Goal: Task Accomplishment & Management: Manage account settings

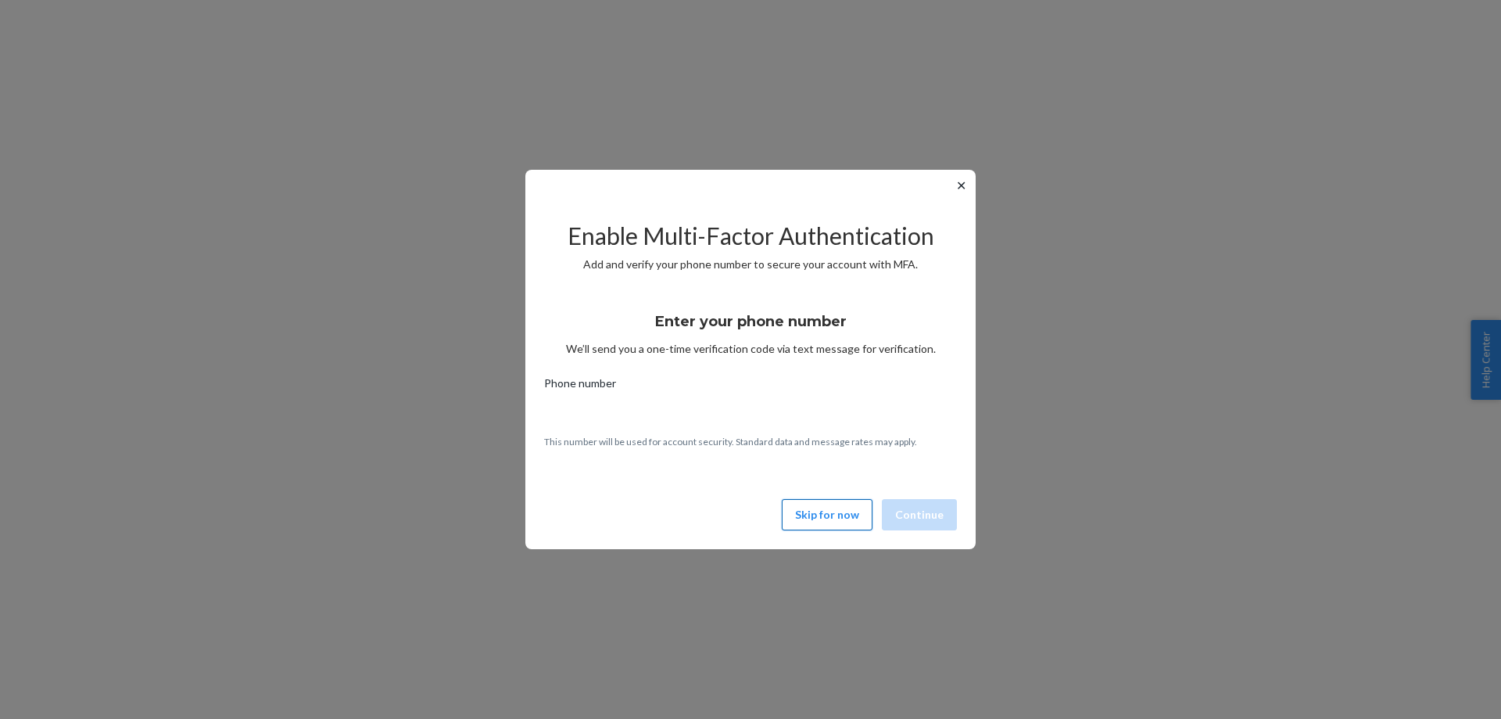
click at [820, 511] on button "Skip for now" at bounding box center [827, 514] width 91 height 31
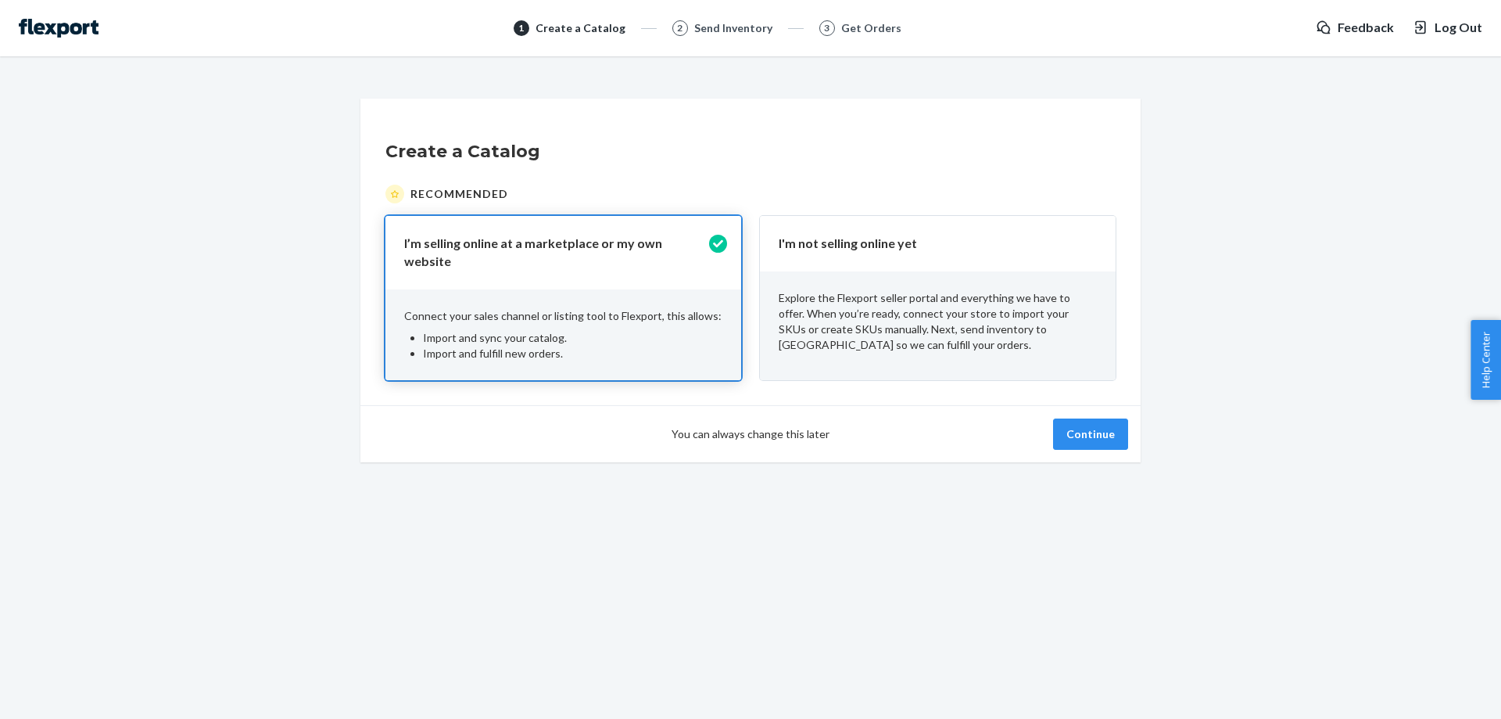
click at [935, 250] on p "I'm not selling online yet" at bounding box center [928, 244] width 299 height 18
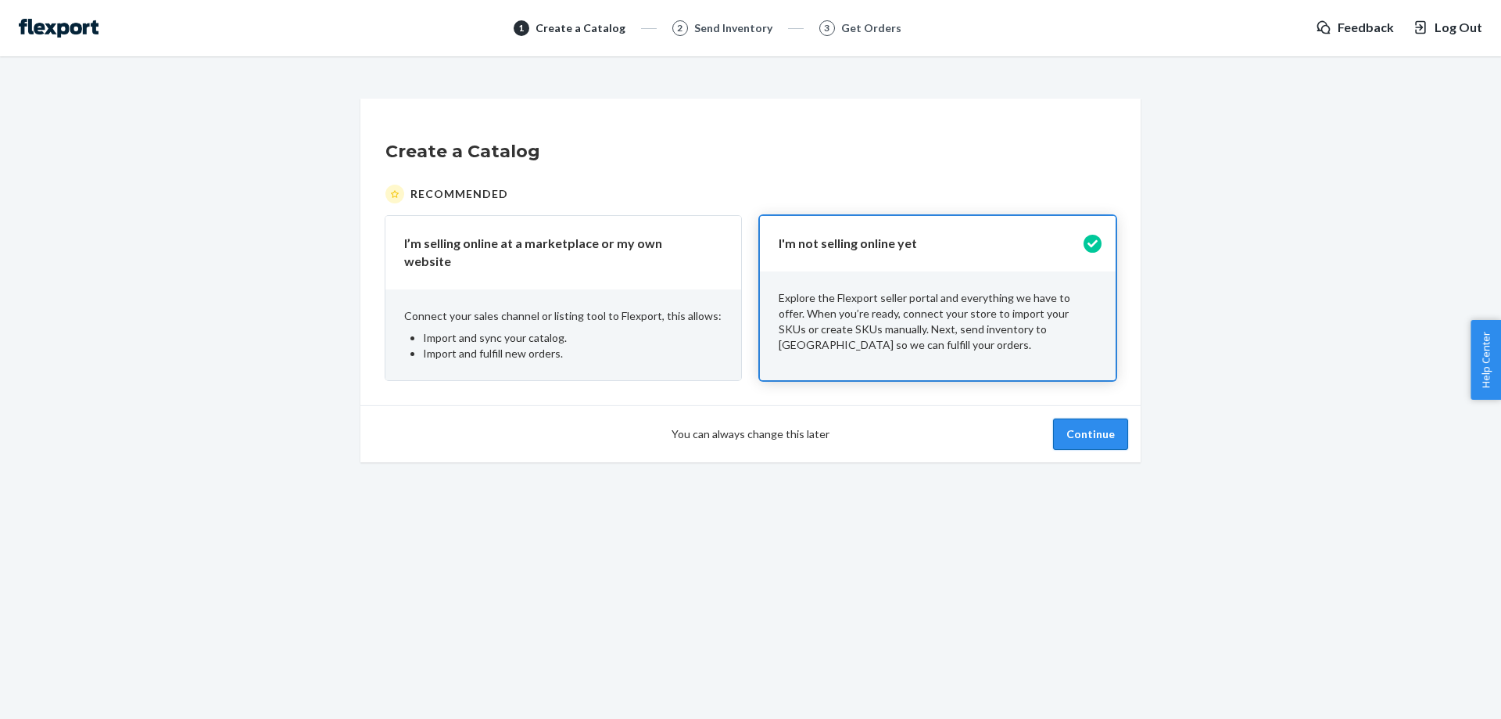
click at [1119, 433] on button "Continue" at bounding box center [1090, 433] width 75 height 31
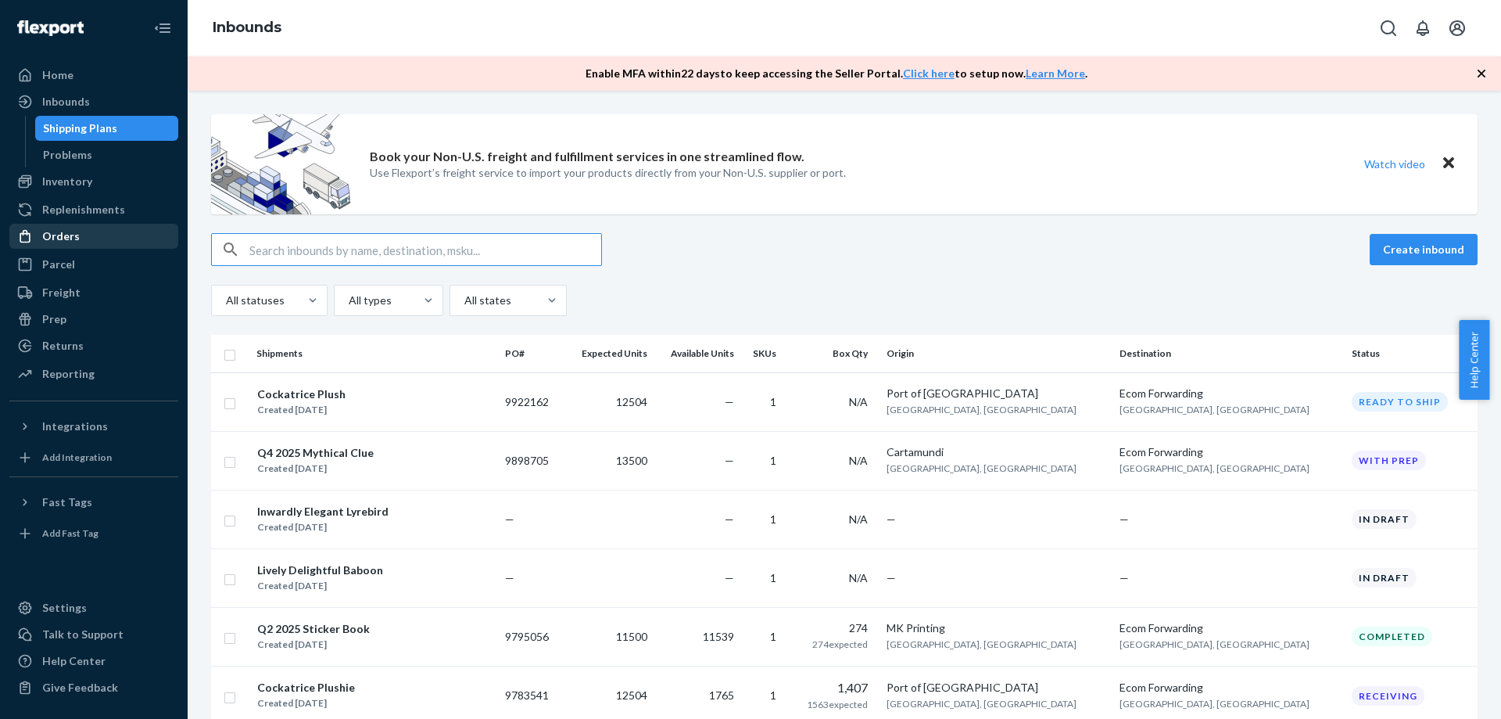
click at [131, 239] on div "Orders" at bounding box center [94, 236] width 166 height 22
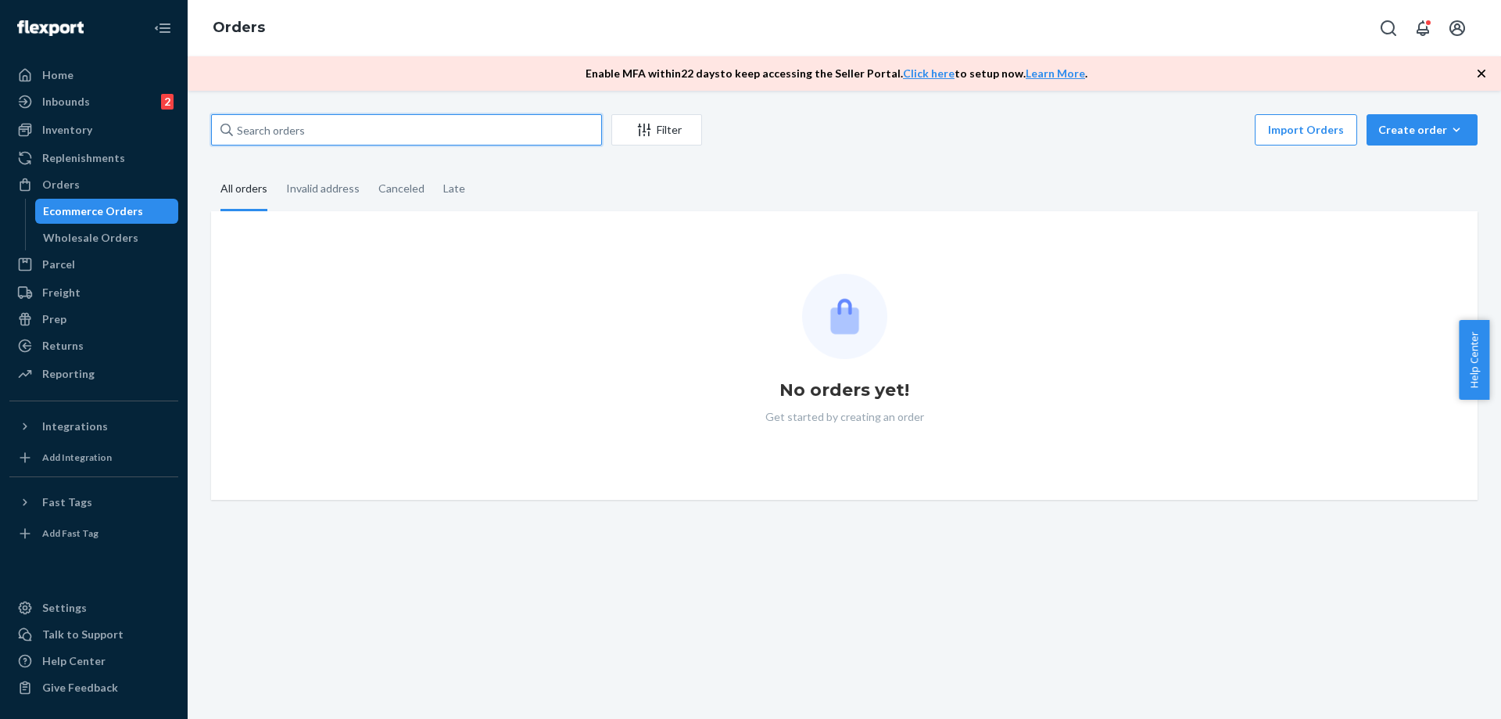
click at [317, 131] on input "text" at bounding box center [406, 129] width 391 height 31
paste input "[PERSON_NAME]"
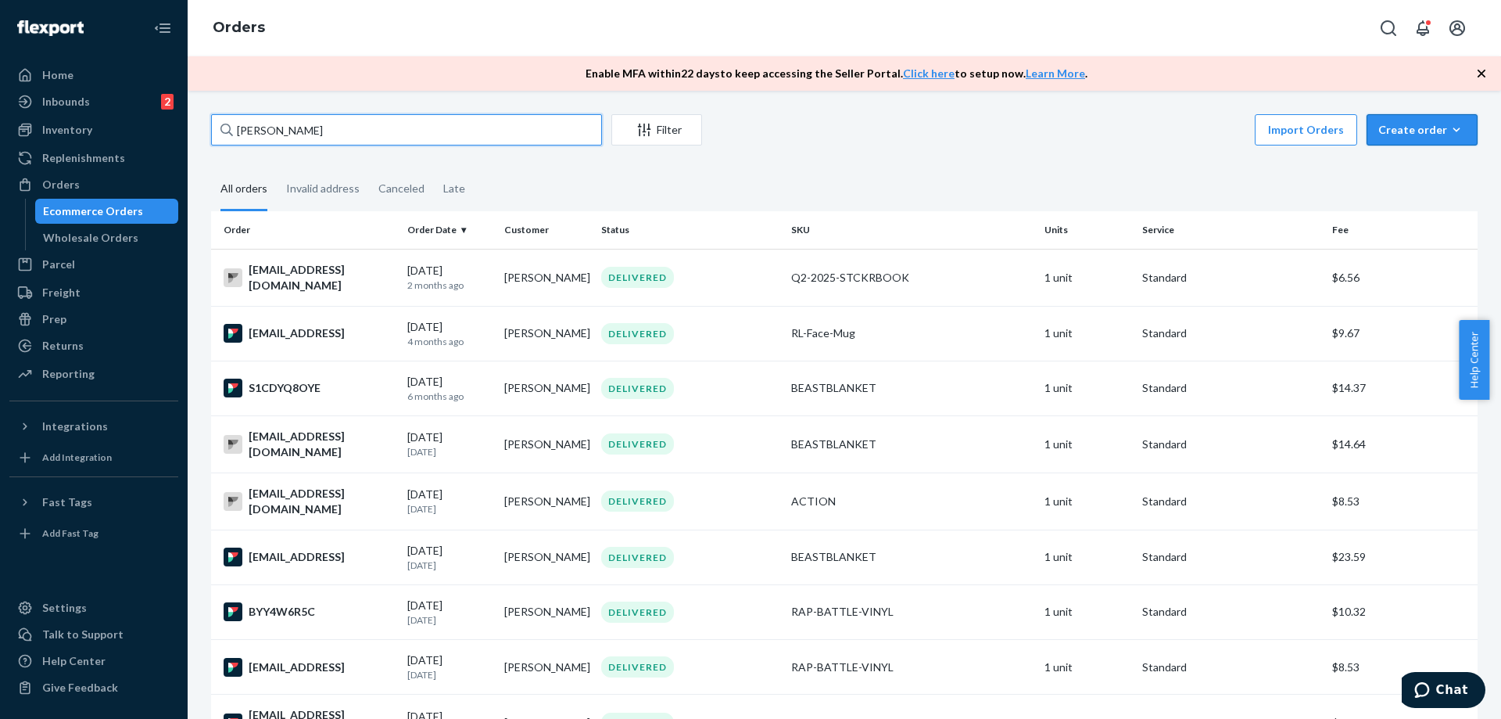
type input "[PERSON_NAME]"
click at [1401, 128] on div "Create order" at bounding box center [1423, 130] width 88 height 16
click at [1388, 170] on span "Ecommerce order" at bounding box center [1431, 167] width 97 height 11
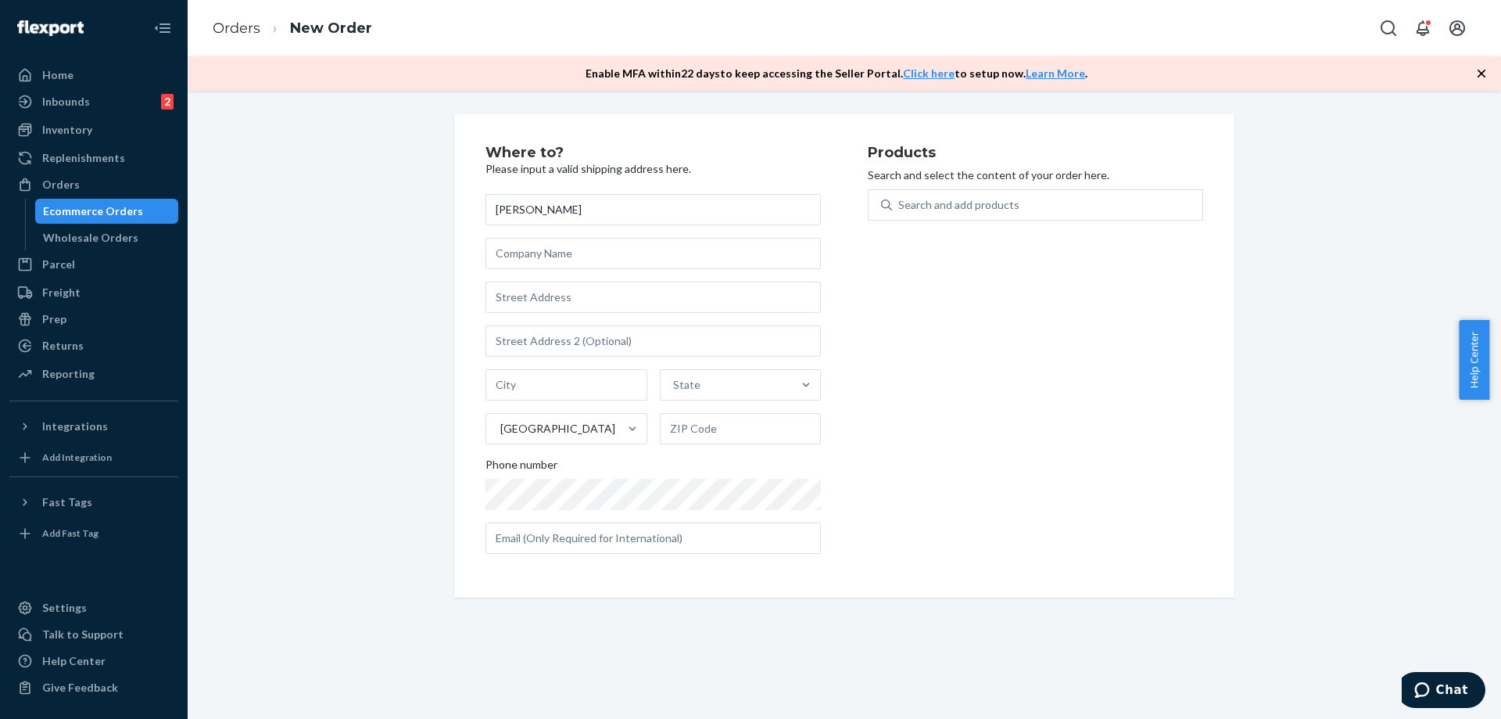
type input "[PERSON_NAME]"
click at [104, 190] on div "Orders" at bounding box center [94, 185] width 166 height 22
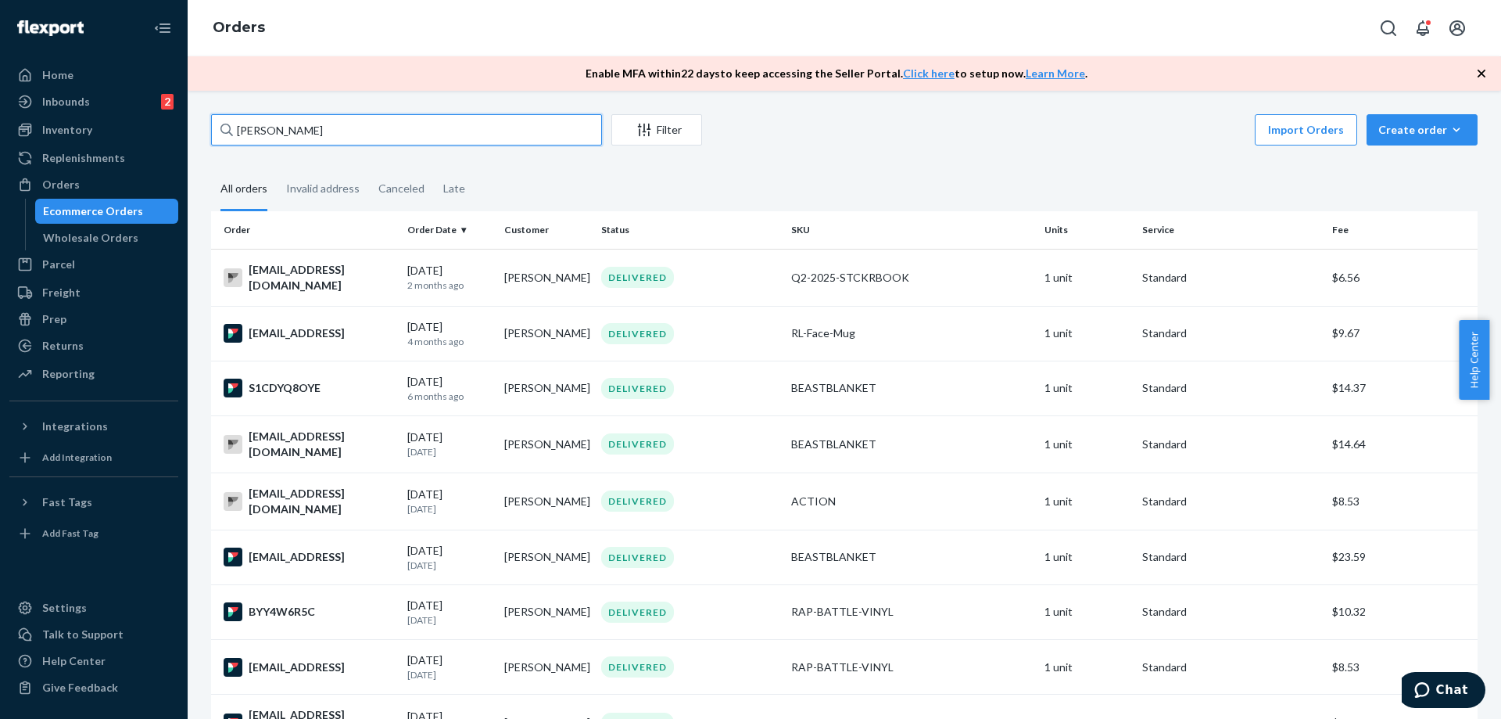
click at [454, 130] on input "[PERSON_NAME]" at bounding box center [406, 129] width 391 height 31
paste input "[EMAIL_ADDRESS][DOMAIN_NAME]"
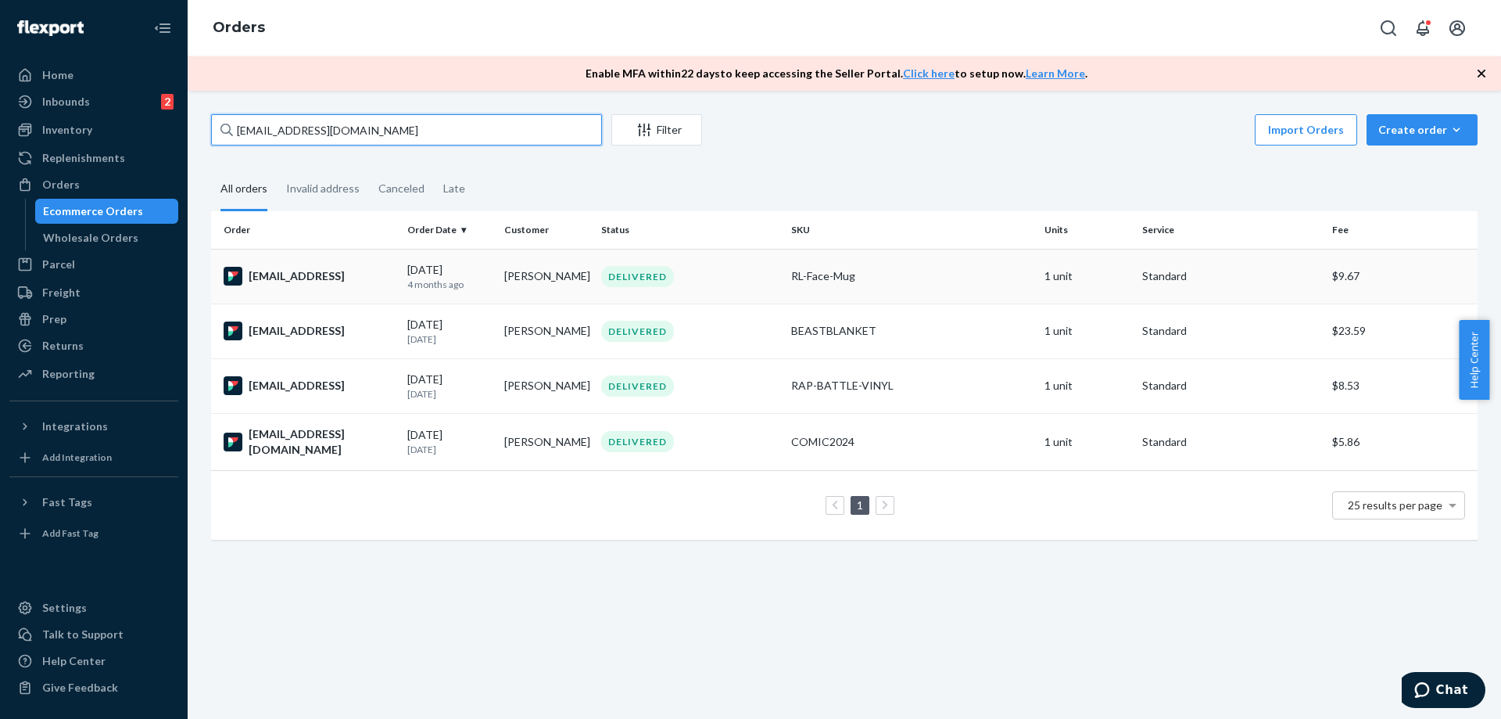
type input "[EMAIL_ADDRESS][DOMAIN_NAME]"
click at [525, 276] on td "[PERSON_NAME]" at bounding box center [546, 276] width 97 height 55
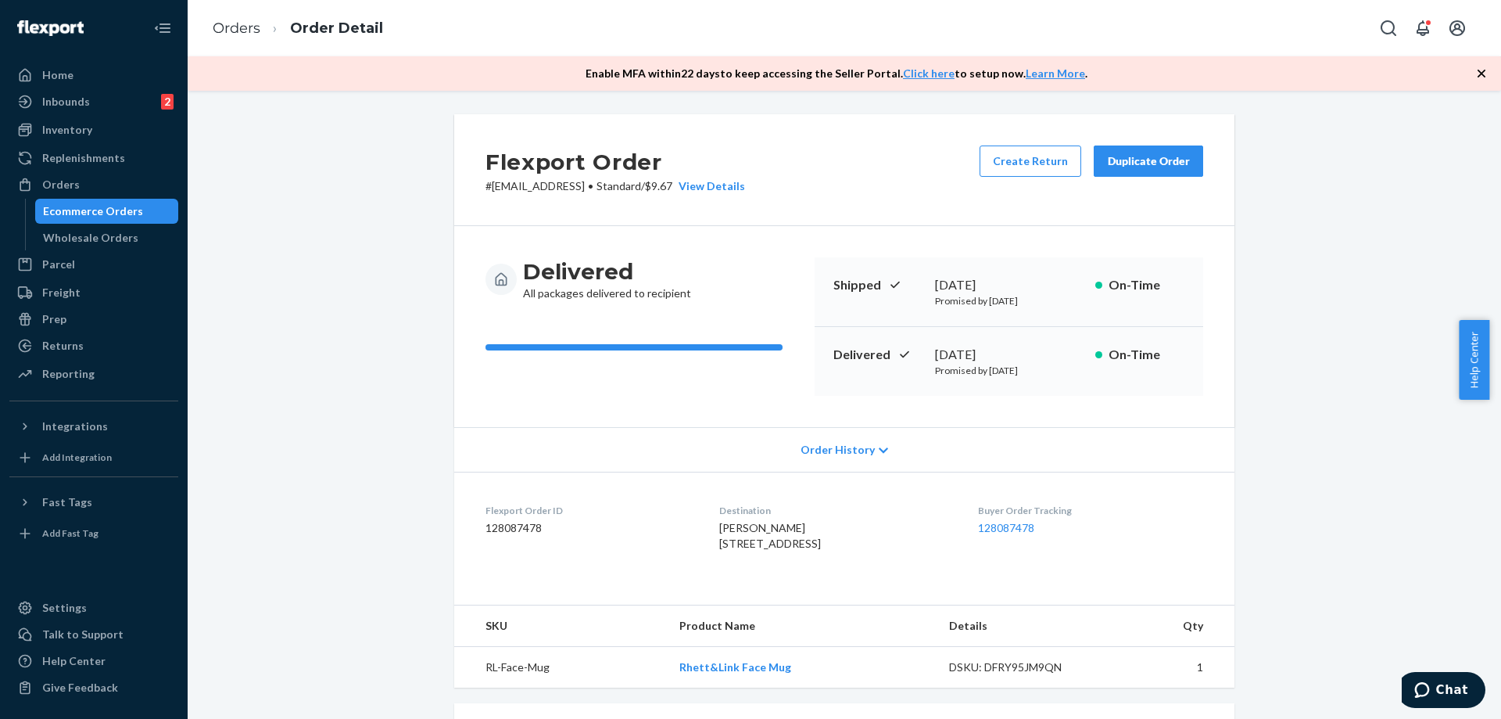
copy div "Destination [PERSON_NAME] [STREET_ADDRESS]"
drag, startPoint x: 735, startPoint y: 597, endPoint x: 690, endPoint y: 515, distance: 94.1
click at [690, 515] on dl "Flexport Order ID 128087478 Destination [PERSON_NAME] [STREET_ADDRESS] US Buyer…" at bounding box center [844, 530] width 780 height 117
click at [847, 142] on div "Flexport Order # [EMAIL_ADDRESS] • Standard / $9.67 View Details Create Return …" at bounding box center [844, 170] width 780 height 112
click at [1166, 159] on div "Duplicate Order" at bounding box center [1148, 161] width 83 height 16
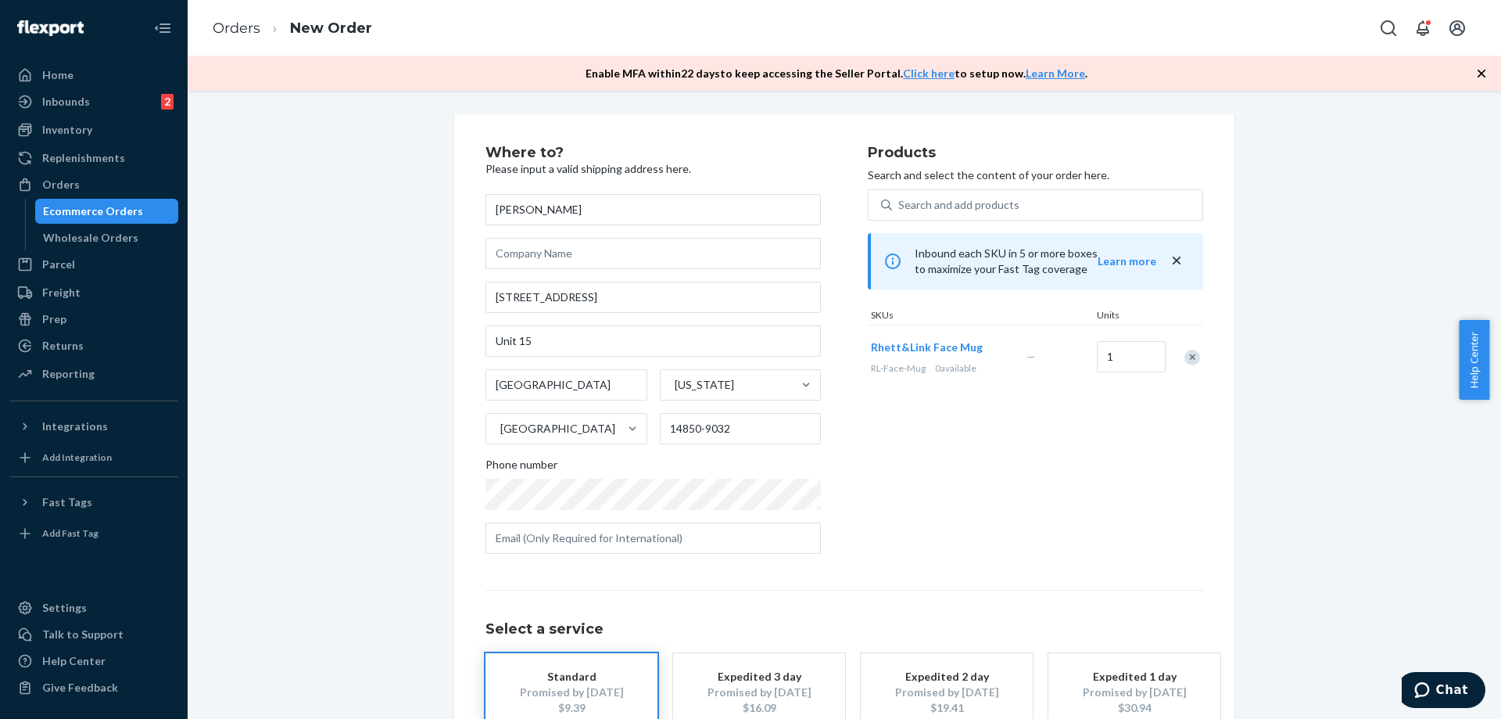
click at [1186, 356] on div "Remove Item" at bounding box center [1193, 358] width 16 height 16
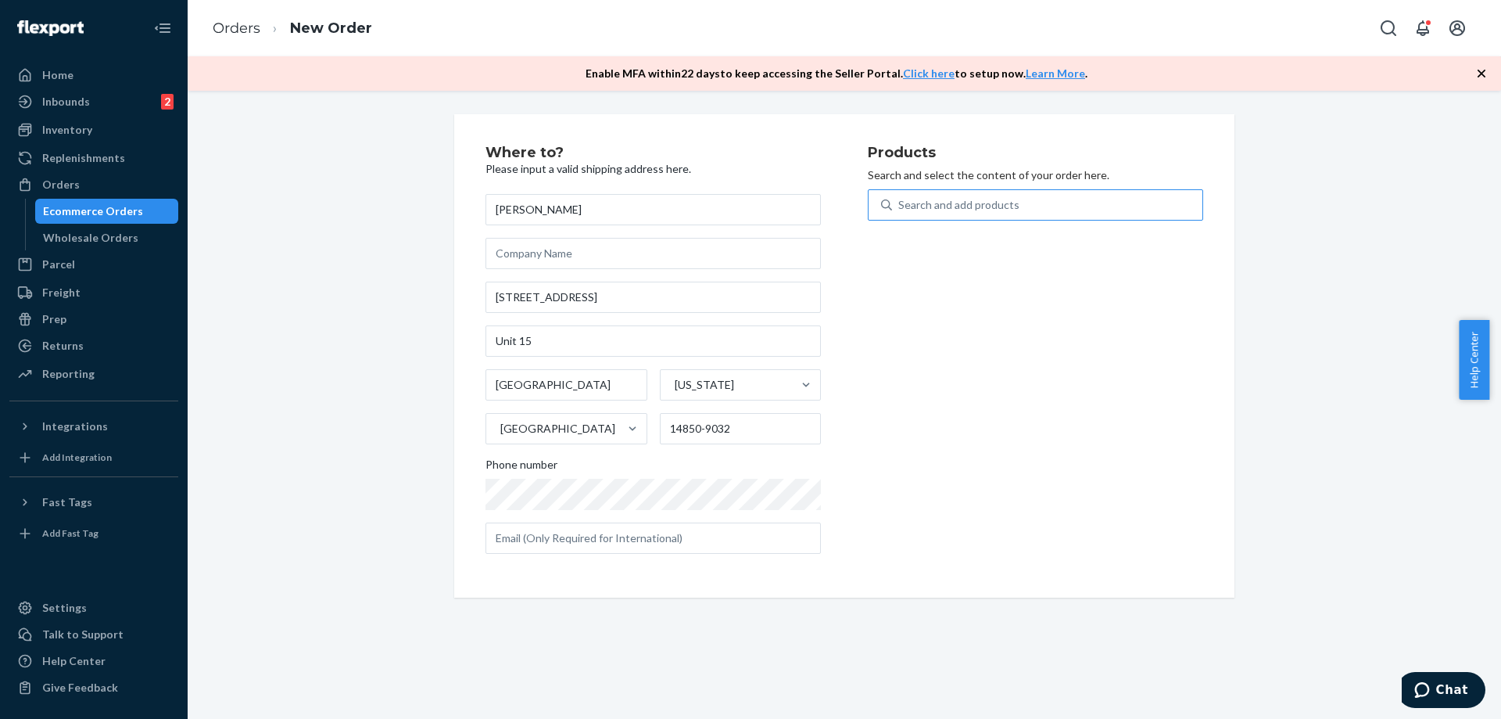
click at [965, 201] on div "Search and add products" at bounding box center [958, 205] width 121 height 16
click at [900, 201] on input "Search and add products" at bounding box center [899, 205] width 2 height 16
type input "q2"
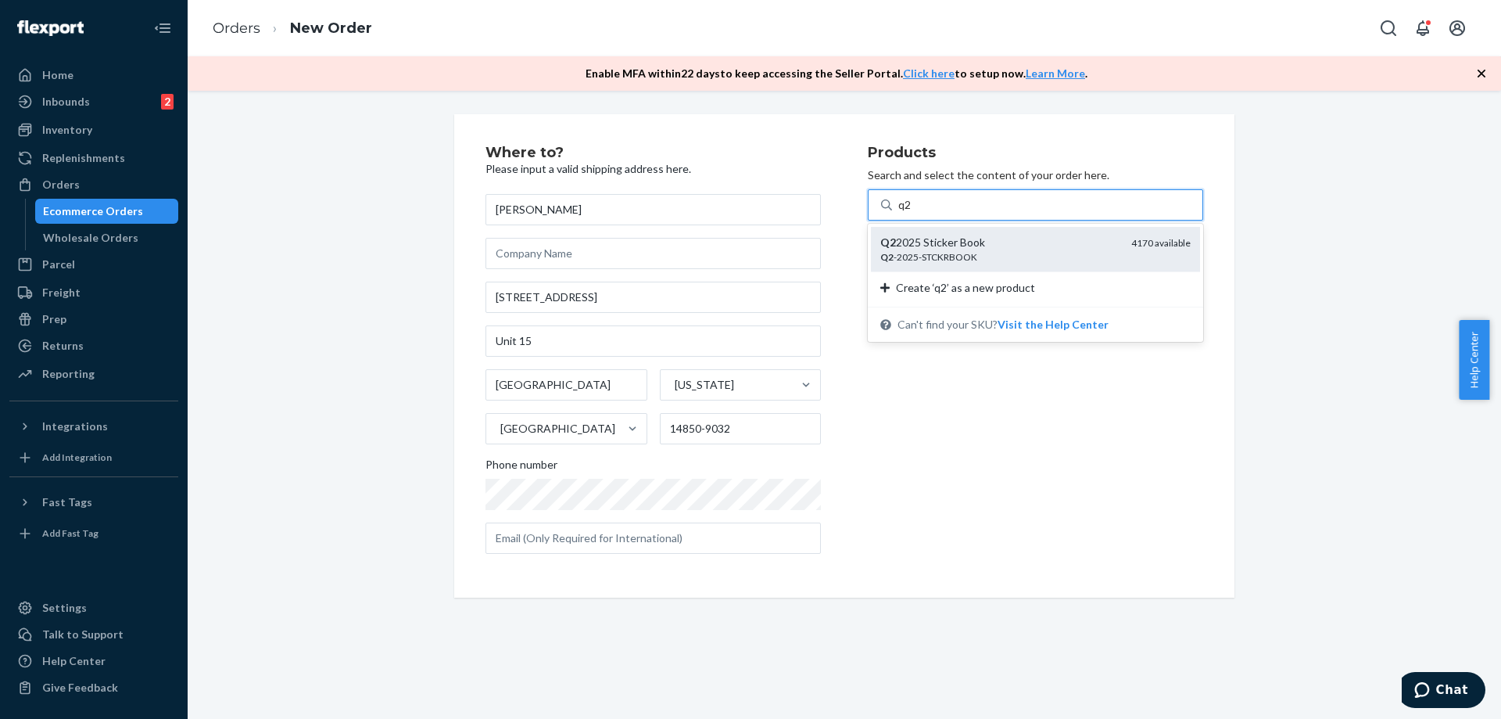
click at [936, 248] on div "Q2 2025 Sticker Book" at bounding box center [999, 243] width 238 height 16
click at [913, 213] on input "q2" at bounding box center [905, 205] width 14 height 16
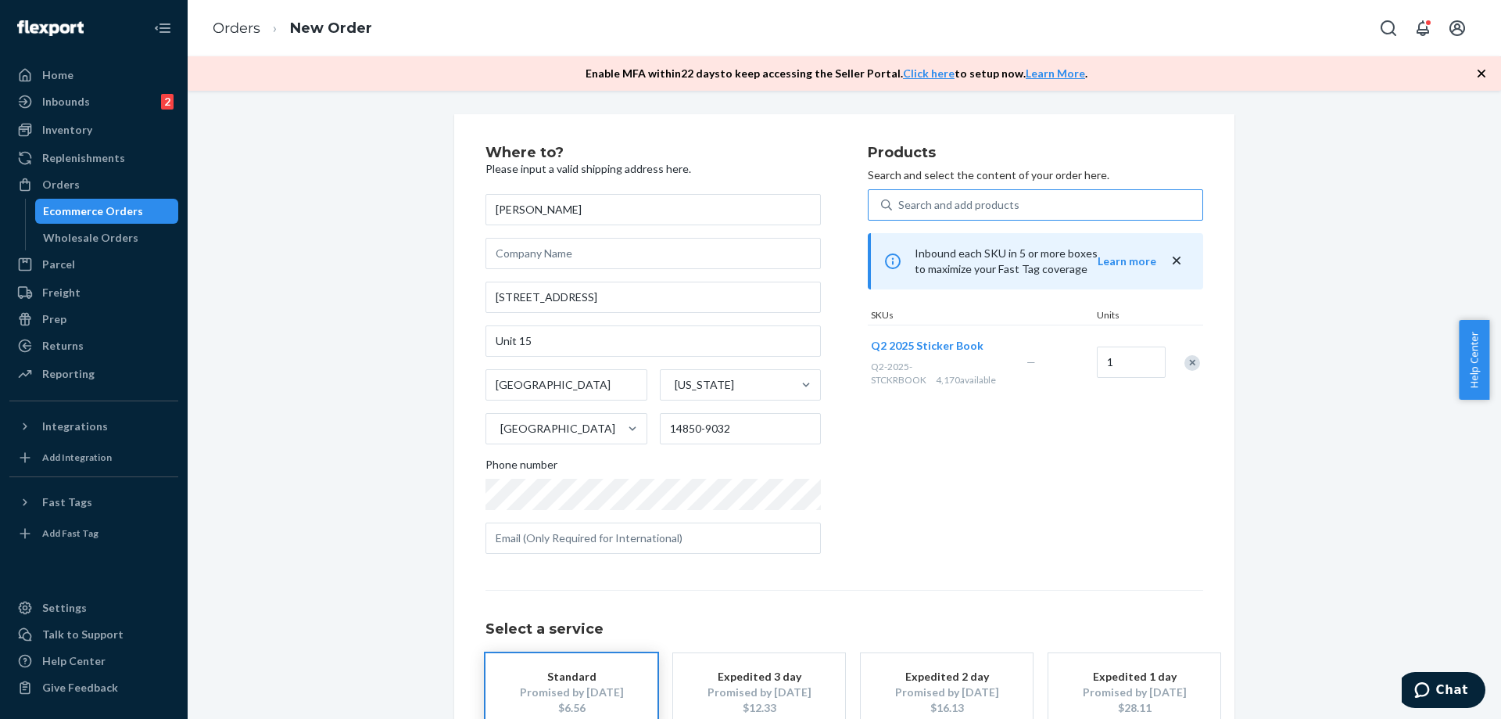
click at [994, 501] on div "Products Search and select the content of your order here. Search and add produ…" at bounding box center [1035, 355] width 335 height 421
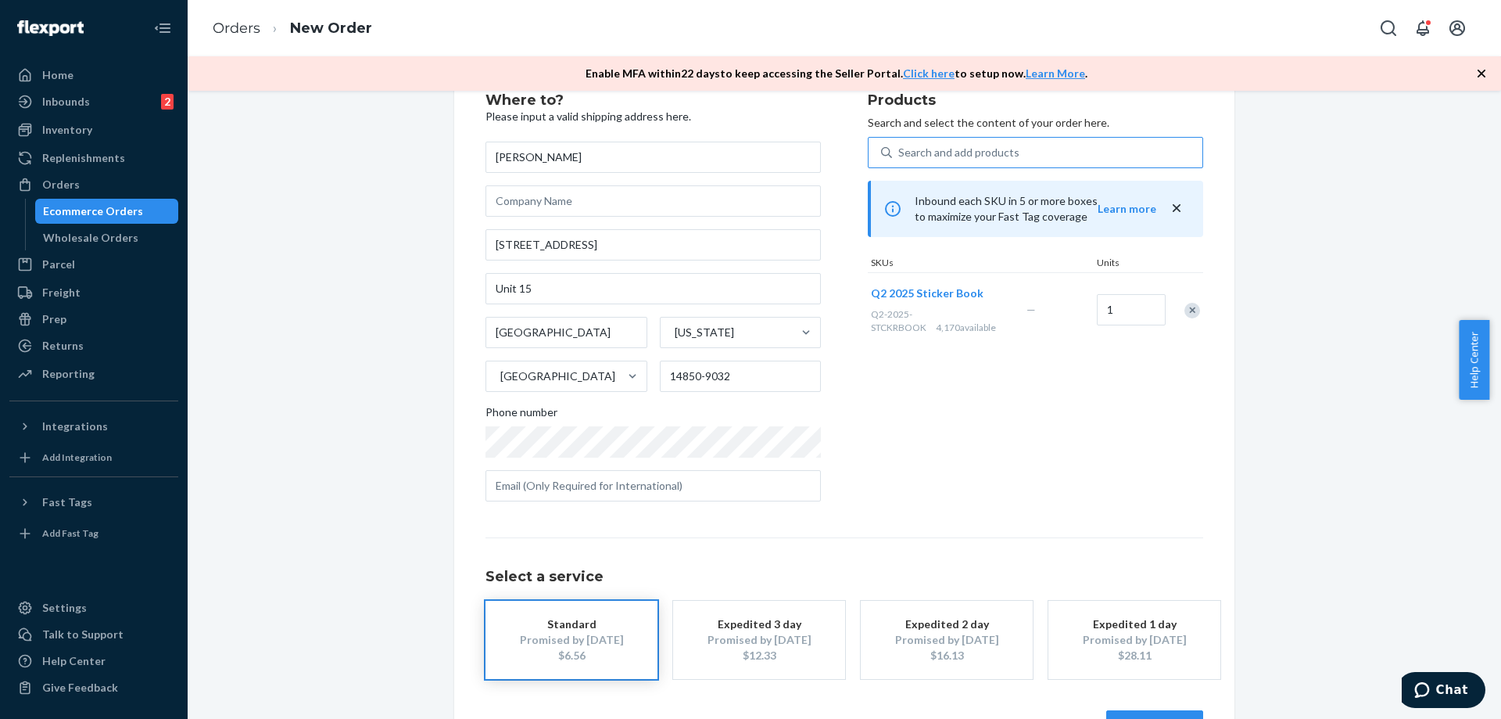
scroll to position [28, 0]
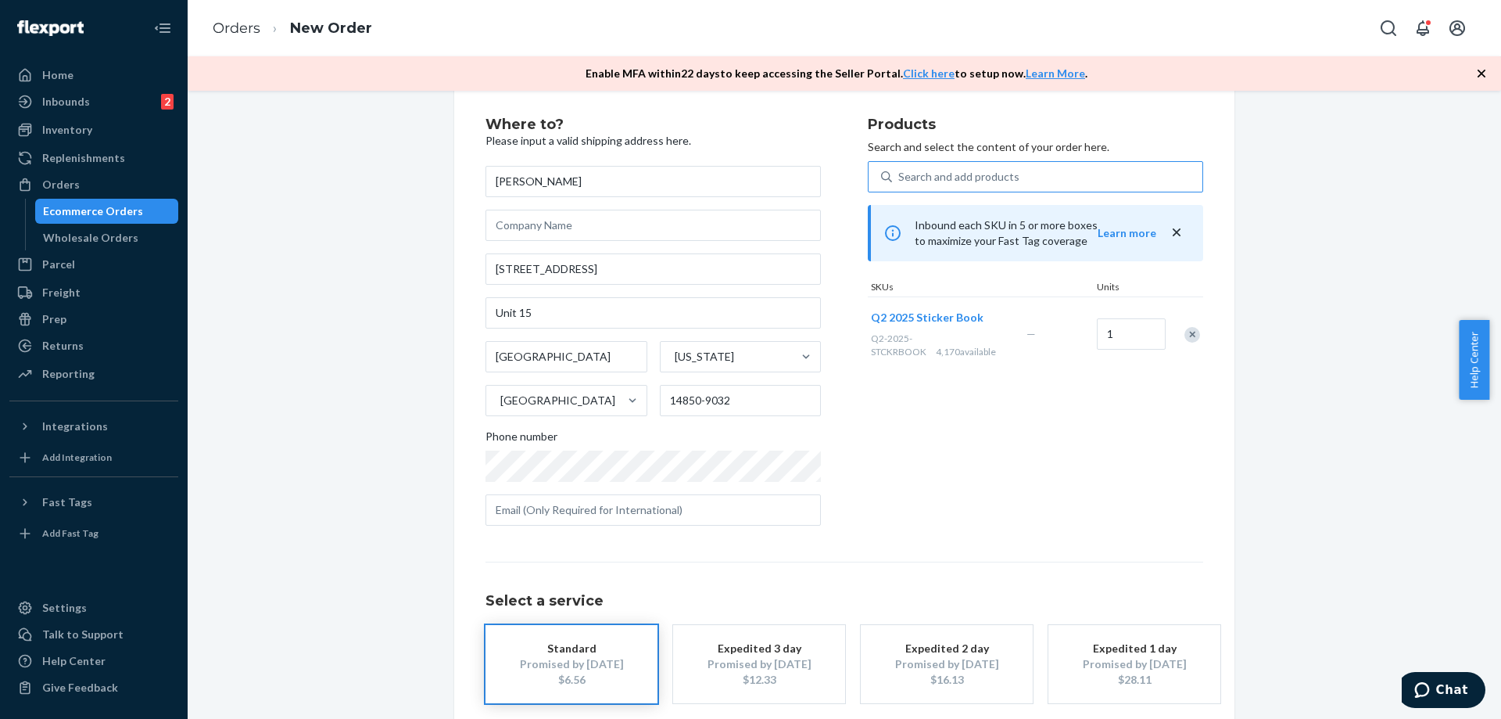
drag, startPoint x: 1067, startPoint y: 504, endPoint x: 1106, endPoint y: 538, distance: 52.1
click at [1067, 505] on div "Products Search and select the content of your order here. Search and add produ…" at bounding box center [1035, 327] width 335 height 421
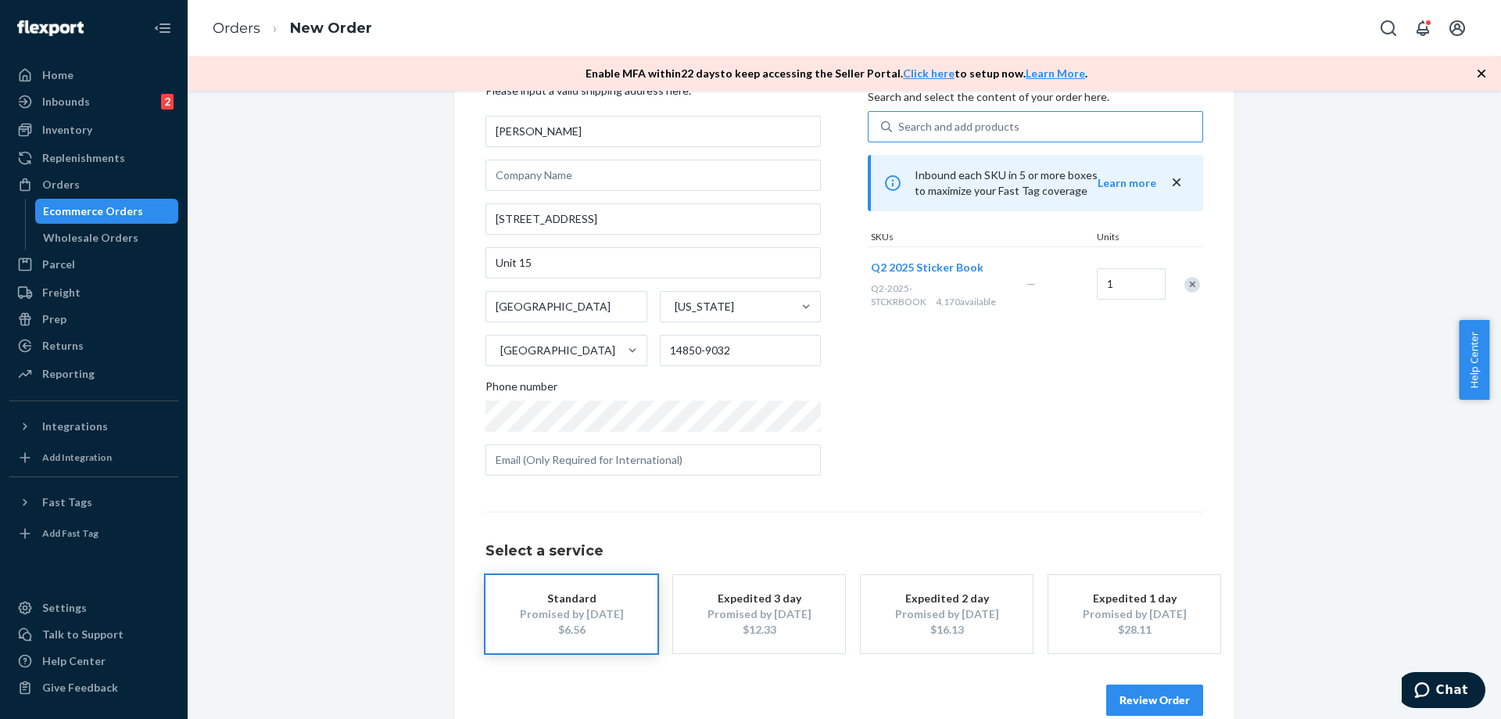
scroll to position [106, 0]
